Goal: Transaction & Acquisition: Purchase product/service

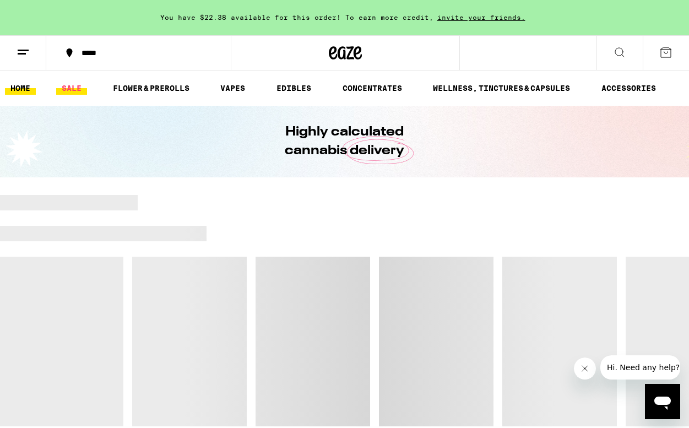
click at [71, 89] on link "SALE" at bounding box center [71, 88] width 31 height 13
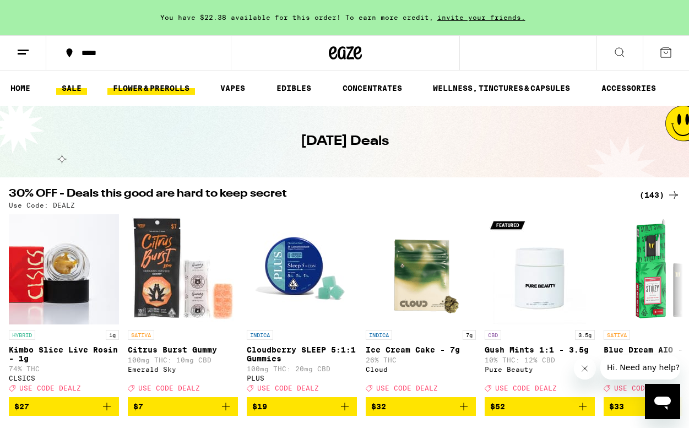
click at [172, 89] on link "FLOWER & PREROLLS" at bounding box center [151, 88] width 88 height 13
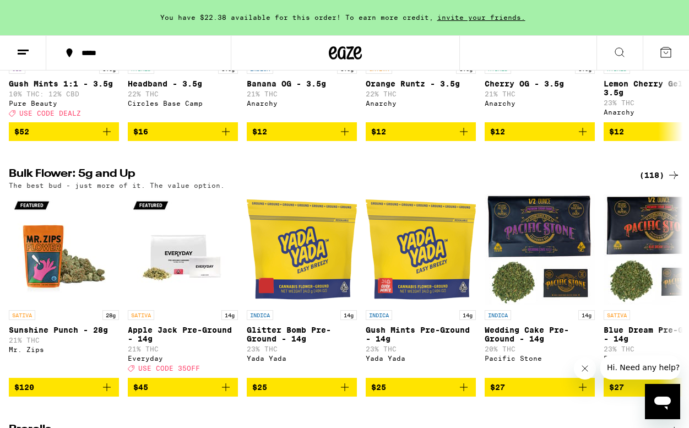
scroll to position [269, 0]
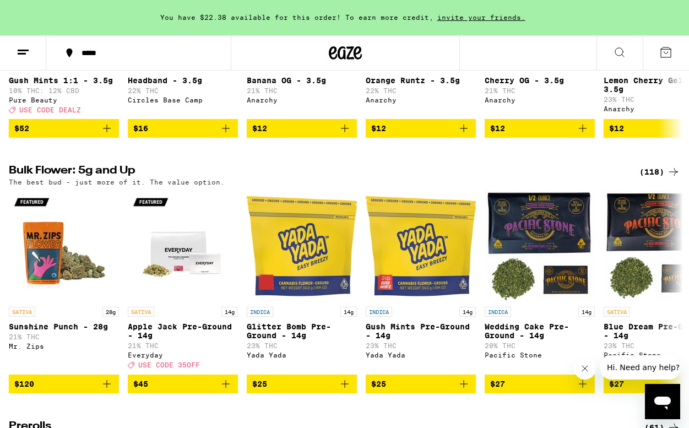
click at [653, 178] on div "(118)" at bounding box center [659, 171] width 41 height 13
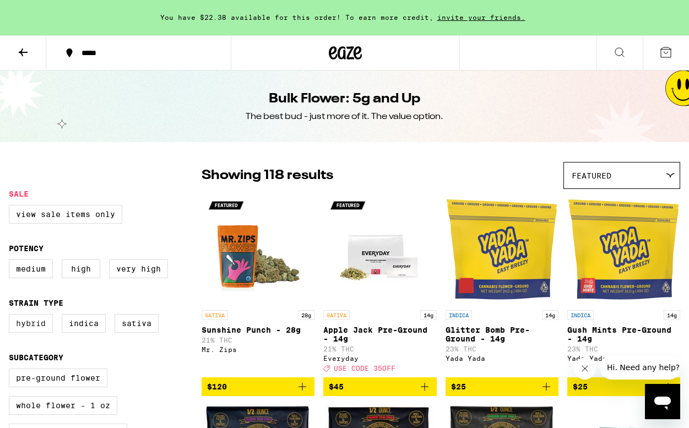
click at [39, 329] on label "Hybrid" at bounding box center [31, 323] width 44 height 19
click at [12, 316] on input "Hybrid" at bounding box center [11, 316] width 1 height 1
checkbox input "true"
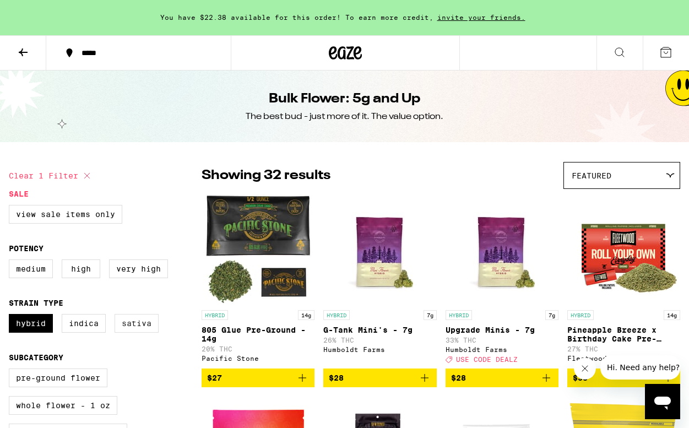
click at [139, 331] on label "Sativa" at bounding box center [137, 323] width 44 height 19
click at [12, 316] on input "Sativa" at bounding box center [11, 316] width 1 height 1
checkbox input "true"
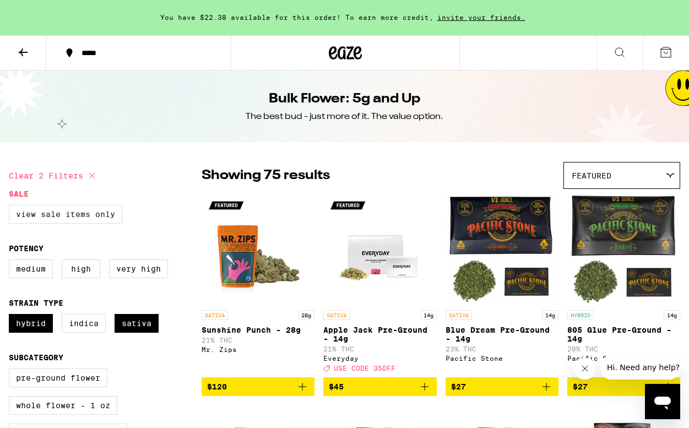
click at [93, 215] on label "View Sale Items Only" at bounding box center [65, 214] width 113 height 19
click at [12, 207] on input "View Sale Items Only" at bounding box center [11, 207] width 1 height 1
checkbox input "true"
